Goal: Check status: Check status

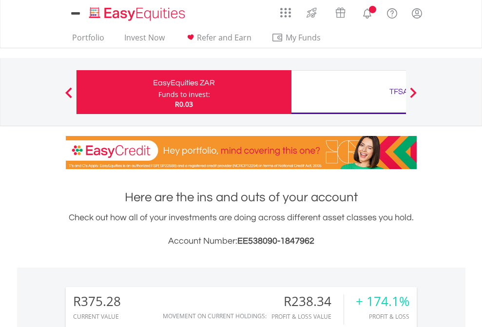
scroll to position [94, 153]
click at [158, 92] on div "Funds to invest:" at bounding box center [184, 95] width 52 height 10
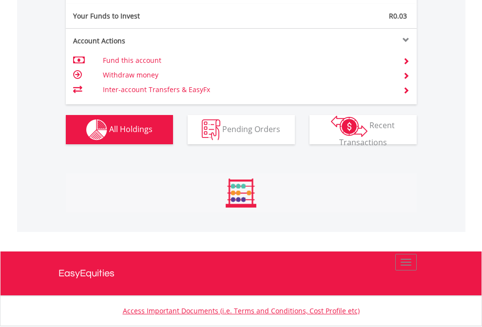
scroll to position [94, 153]
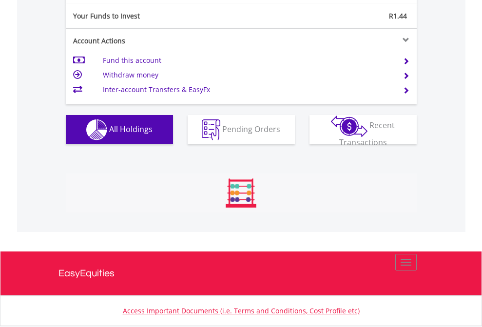
scroll to position [1067, 0]
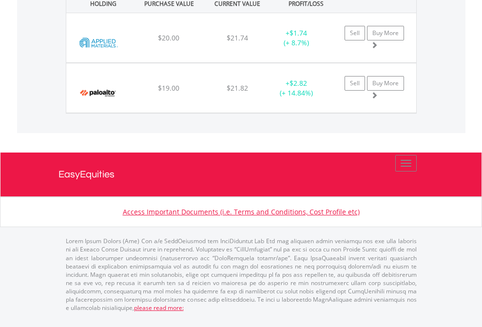
scroll to position [94, 153]
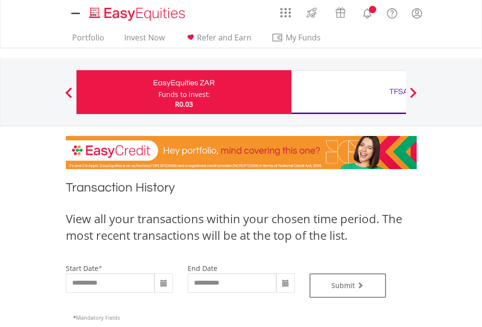
type input "**********"
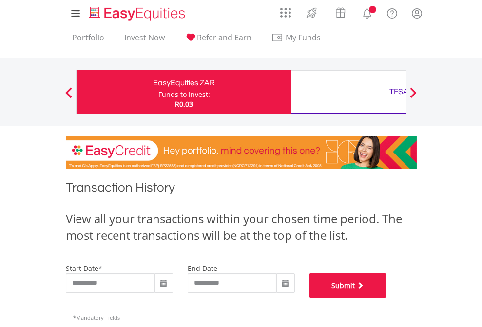
click at [386, 298] on button "Submit" at bounding box center [347, 285] width 77 height 24
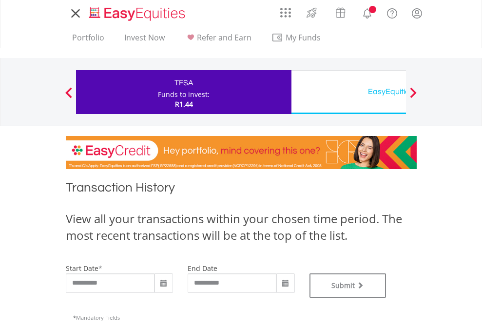
type input "**********"
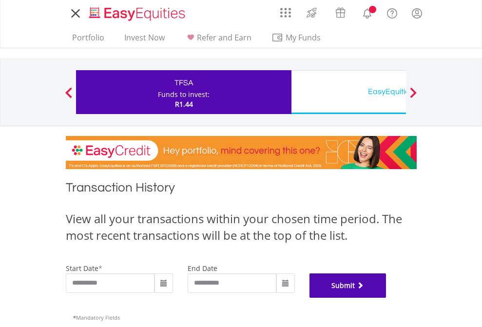
click at [386, 298] on button "Submit" at bounding box center [347, 285] width 77 height 24
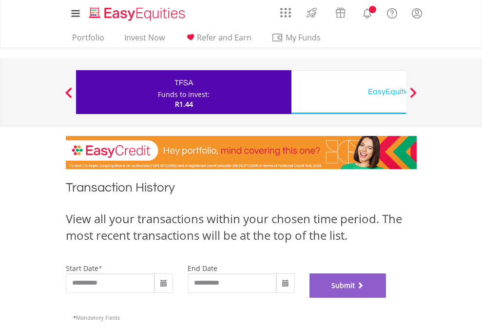
scroll to position [395, 0]
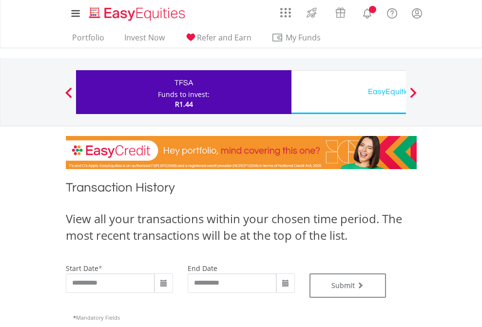
click at [348, 92] on div "EasyEquities USD" at bounding box center [398, 92] width 203 height 14
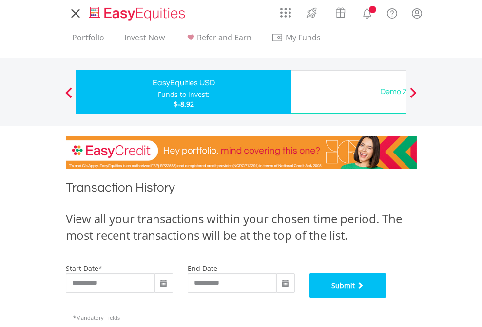
click at [386, 298] on button "Submit" at bounding box center [347, 285] width 77 height 24
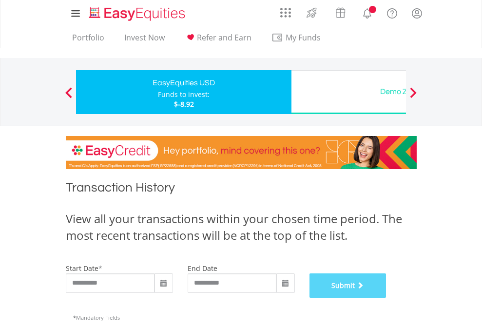
scroll to position [395, 0]
